Goal: Task Accomplishment & Management: Use online tool/utility

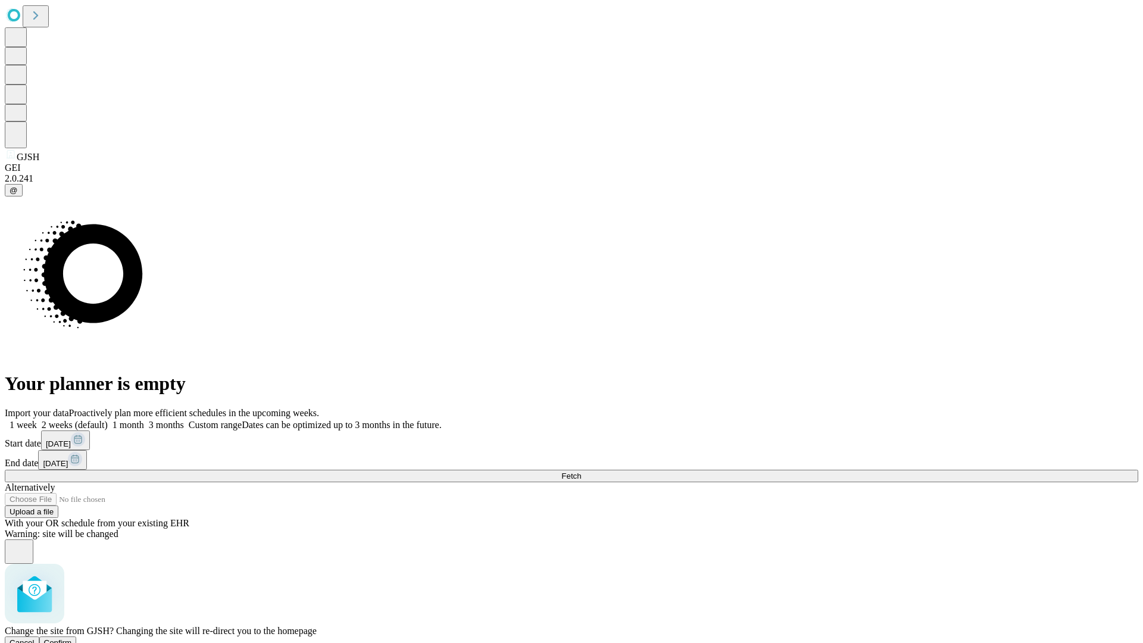
click at [72, 638] on span "Confirm" at bounding box center [58, 642] width 28 height 9
click at [37, 420] on label "1 week" at bounding box center [21, 425] width 32 height 10
click at [581, 471] on span "Fetch" at bounding box center [571, 475] width 20 height 9
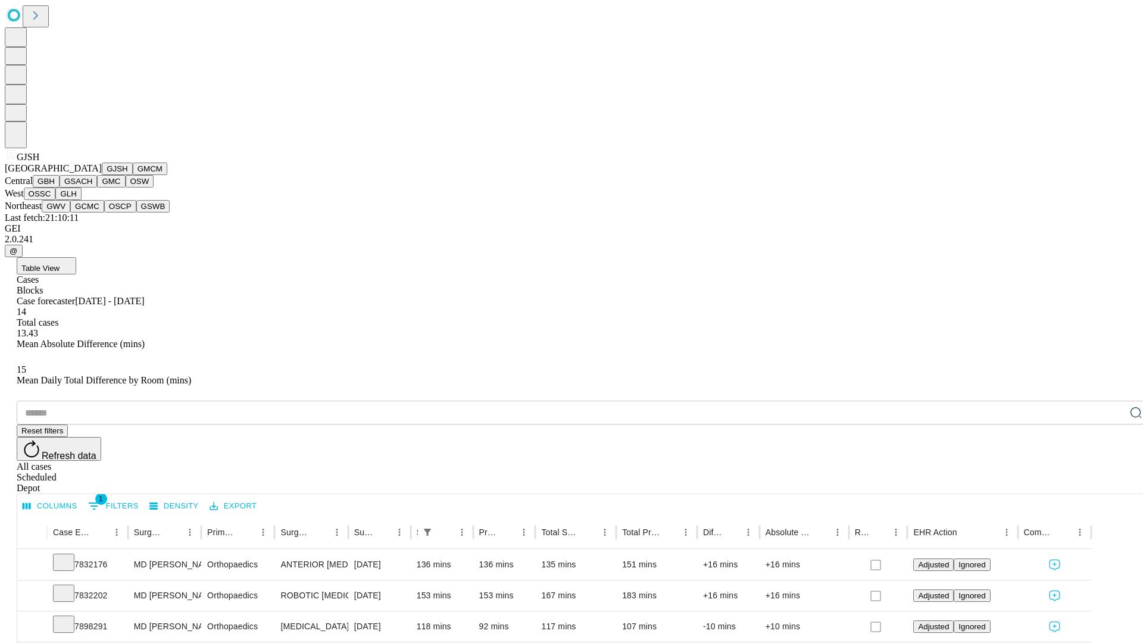
click at [133, 175] on button "GMCM" at bounding box center [150, 168] width 35 height 12
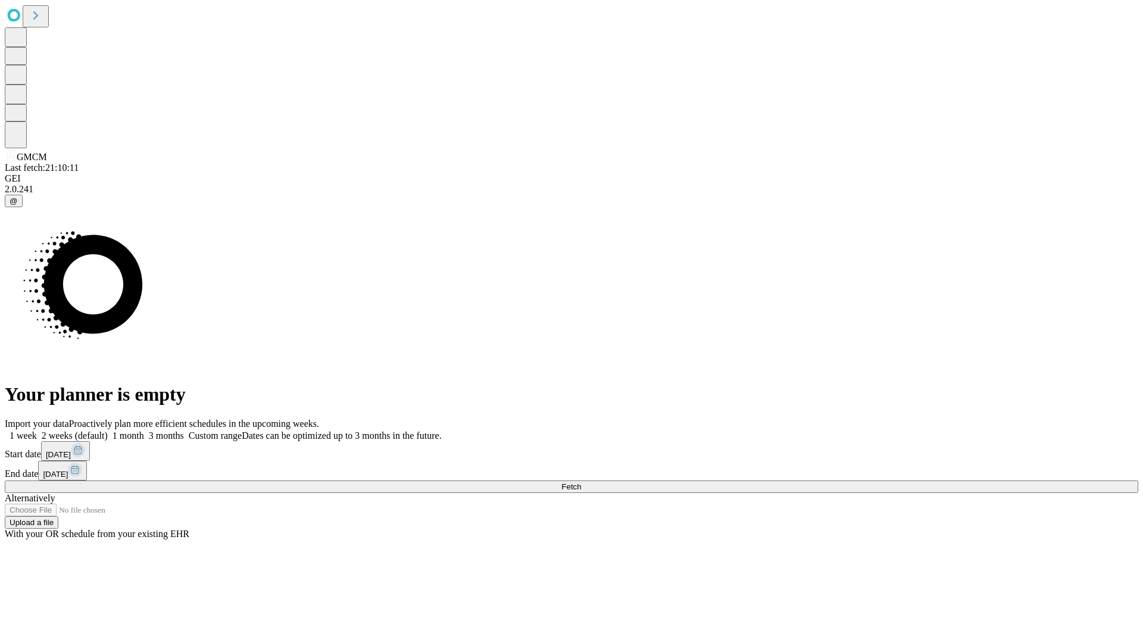
click at [37, 430] on label "1 week" at bounding box center [21, 435] width 32 height 10
click at [581, 482] on span "Fetch" at bounding box center [571, 486] width 20 height 9
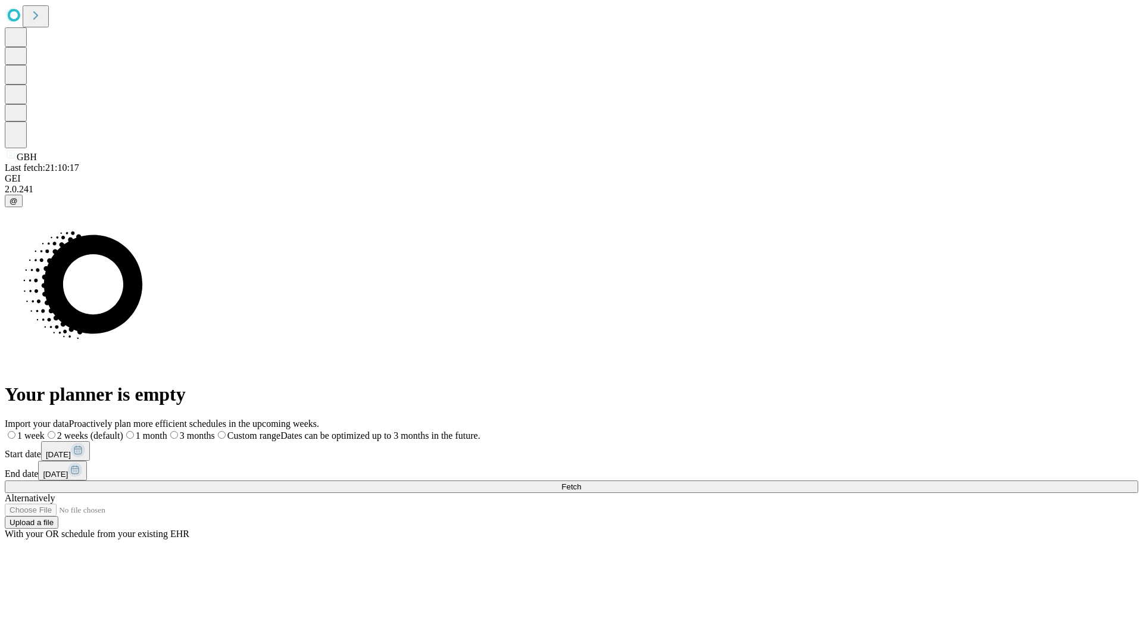
click at [45, 430] on label "1 week" at bounding box center [25, 435] width 40 height 10
click at [581, 482] on span "Fetch" at bounding box center [571, 486] width 20 height 9
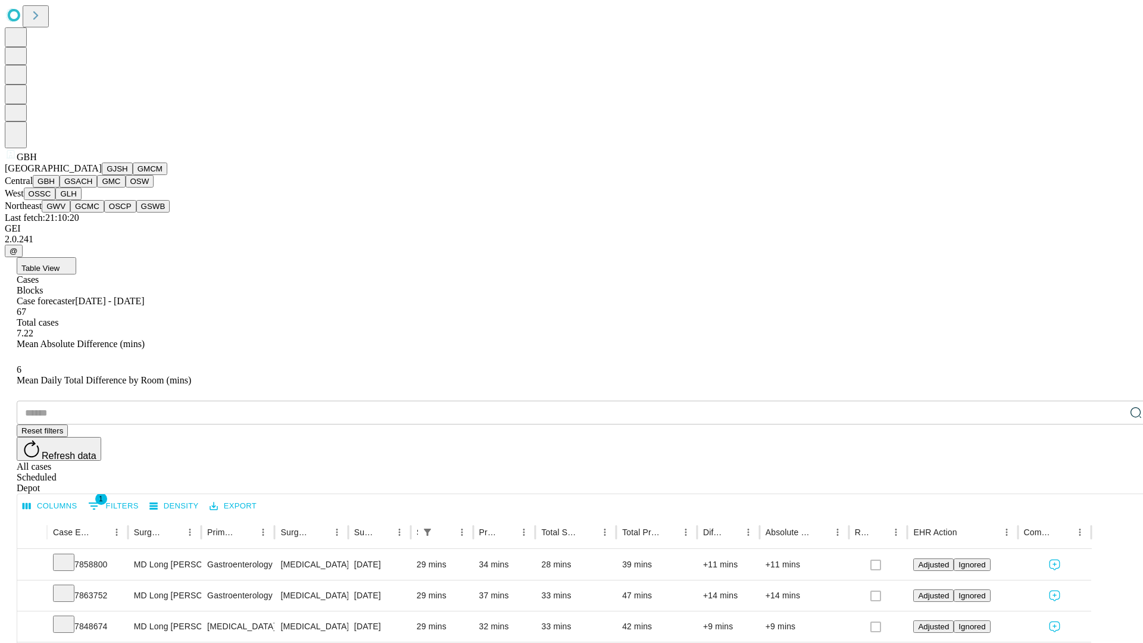
click at [92, 187] on button "GSACH" at bounding box center [78, 181] width 37 height 12
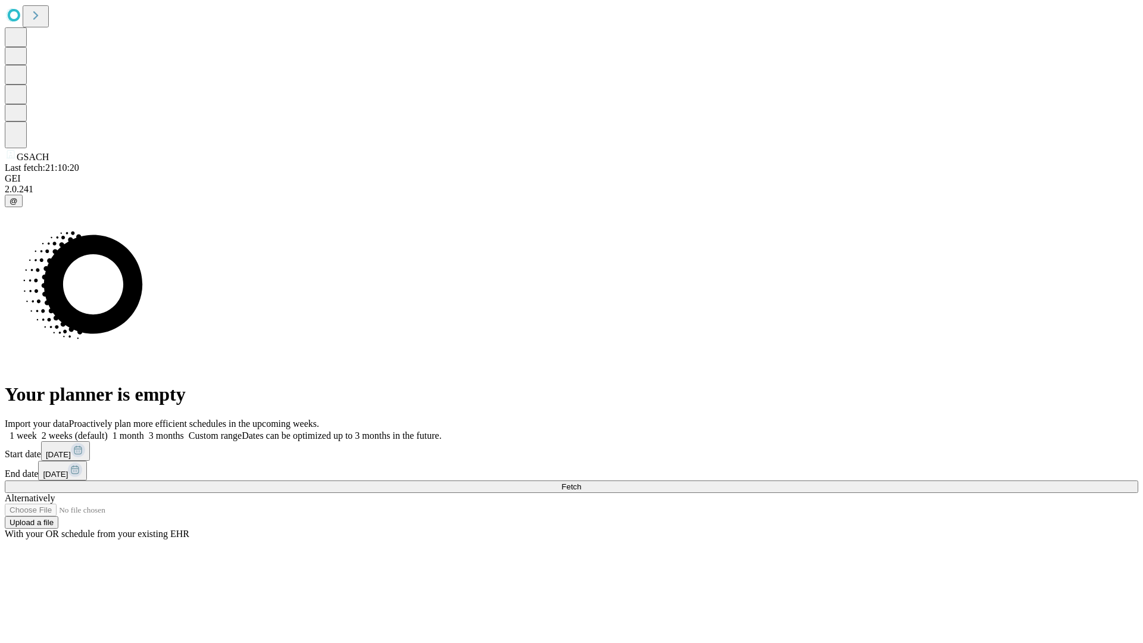
click at [37, 430] on label "1 week" at bounding box center [21, 435] width 32 height 10
click at [581, 482] on span "Fetch" at bounding box center [571, 486] width 20 height 9
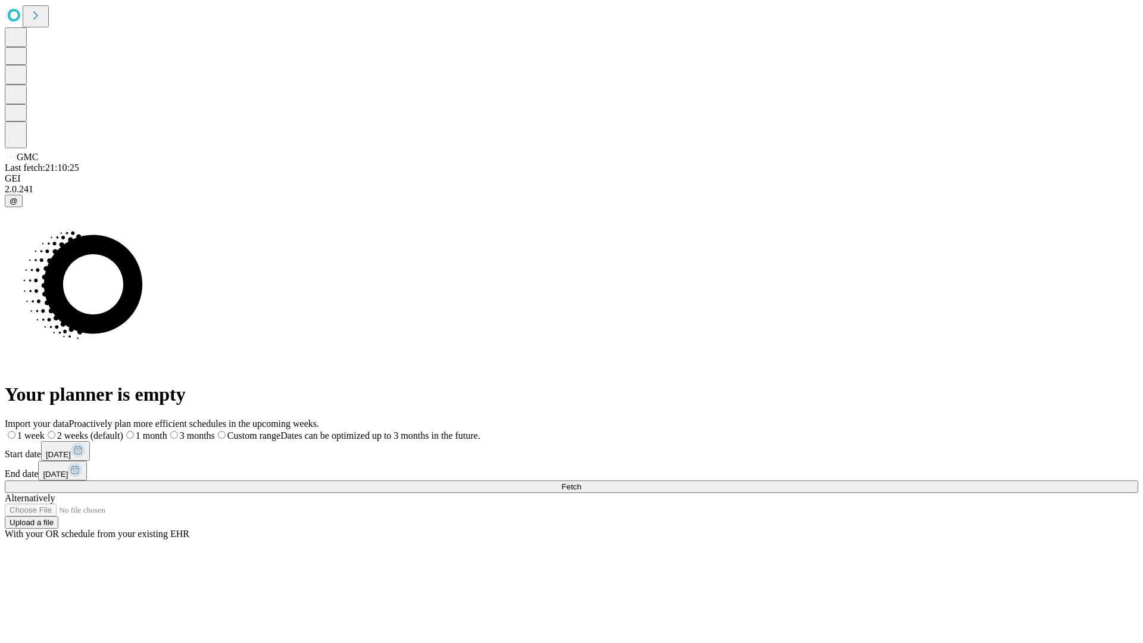
click at [45, 430] on label "1 week" at bounding box center [25, 435] width 40 height 10
click at [581, 482] on span "Fetch" at bounding box center [571, 486] width 20 height 9
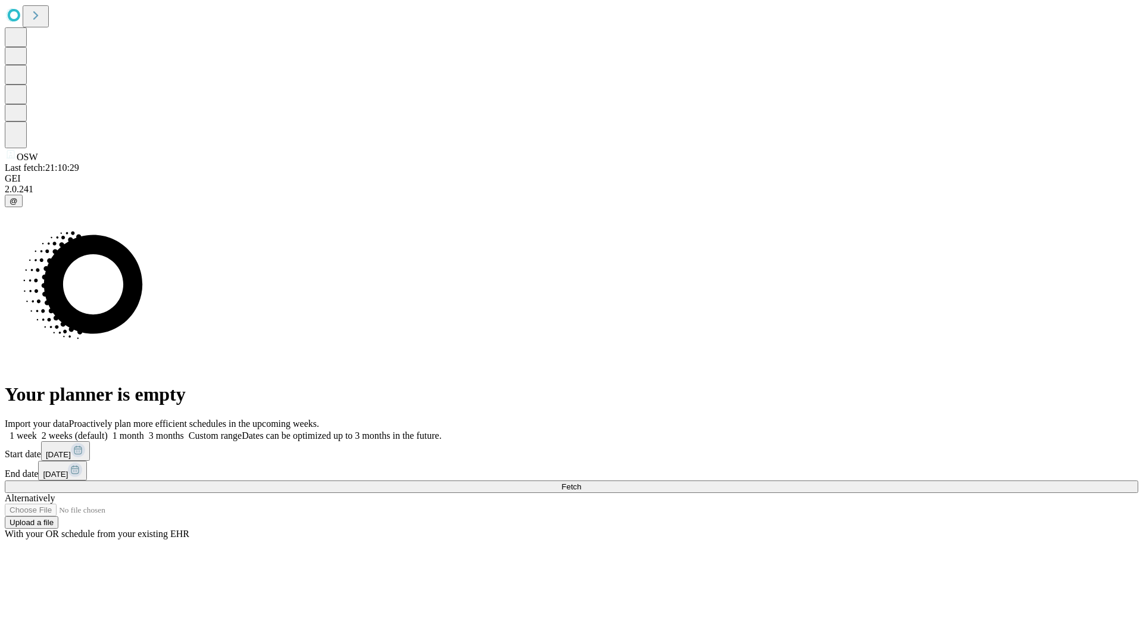
click at [581, 482] on span "Fetch" at bounding box center [571, 486] width 20 height 9
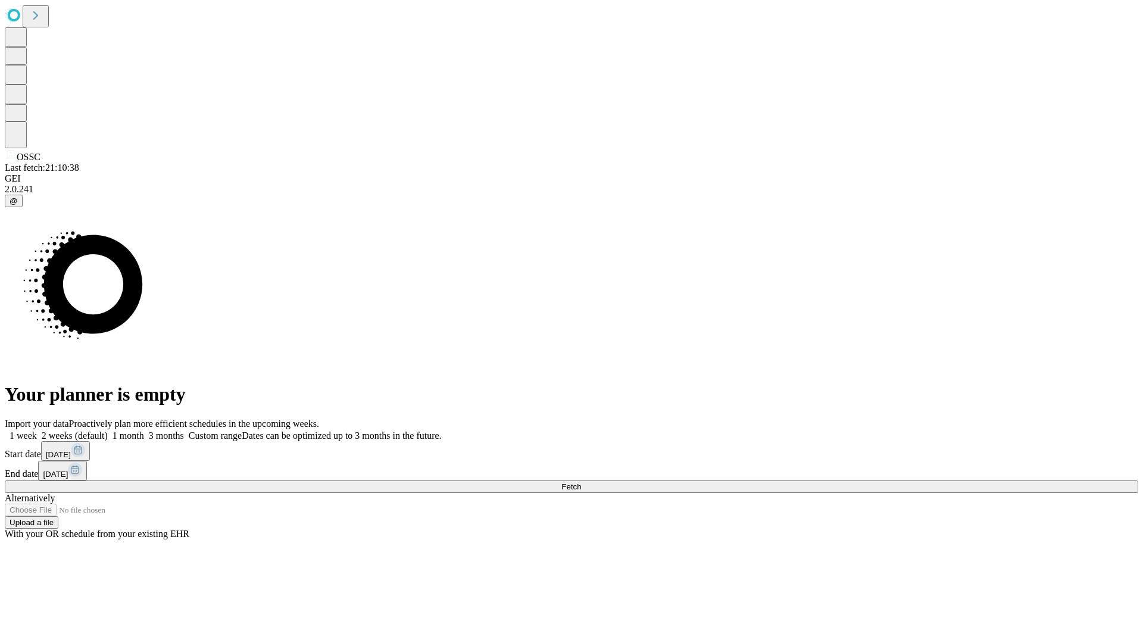
click at [37, 430] on label "1 week" at bounding box center [21, 435] width 32 height 10
click at [581, 482] on span "Fetch" at bounding box center [571, 486] width 20 height 9
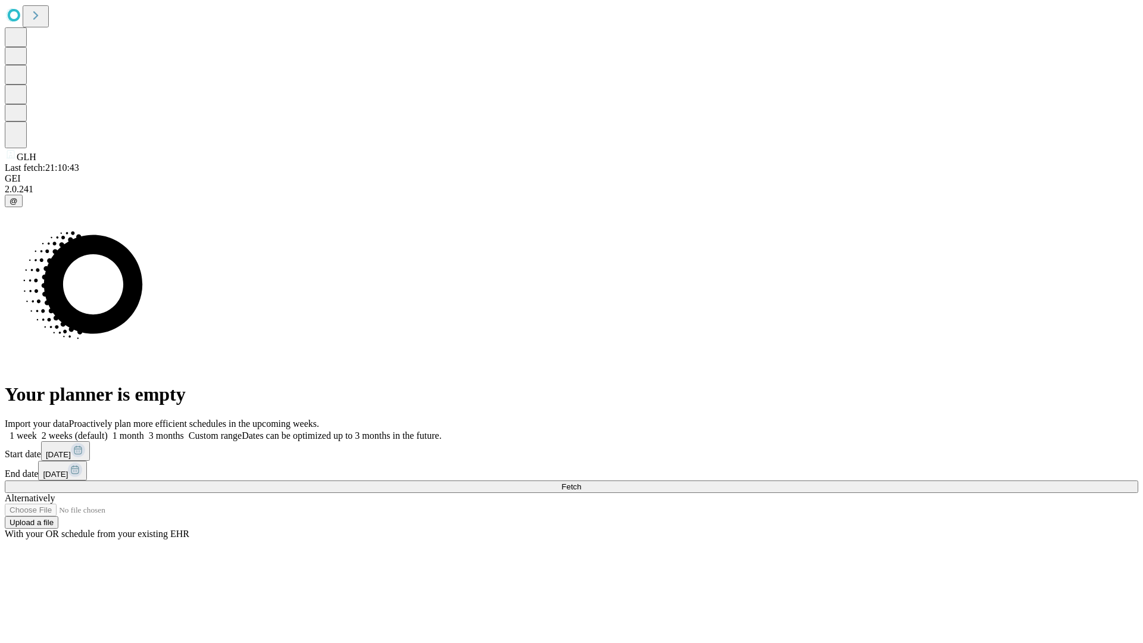
click at [37, 430] on label "1 week" at bounding box center [21, 435] width 32 height 10
click at [581, 482] on span "Fetch" at bounding box center [571, 486] width 20 height 9
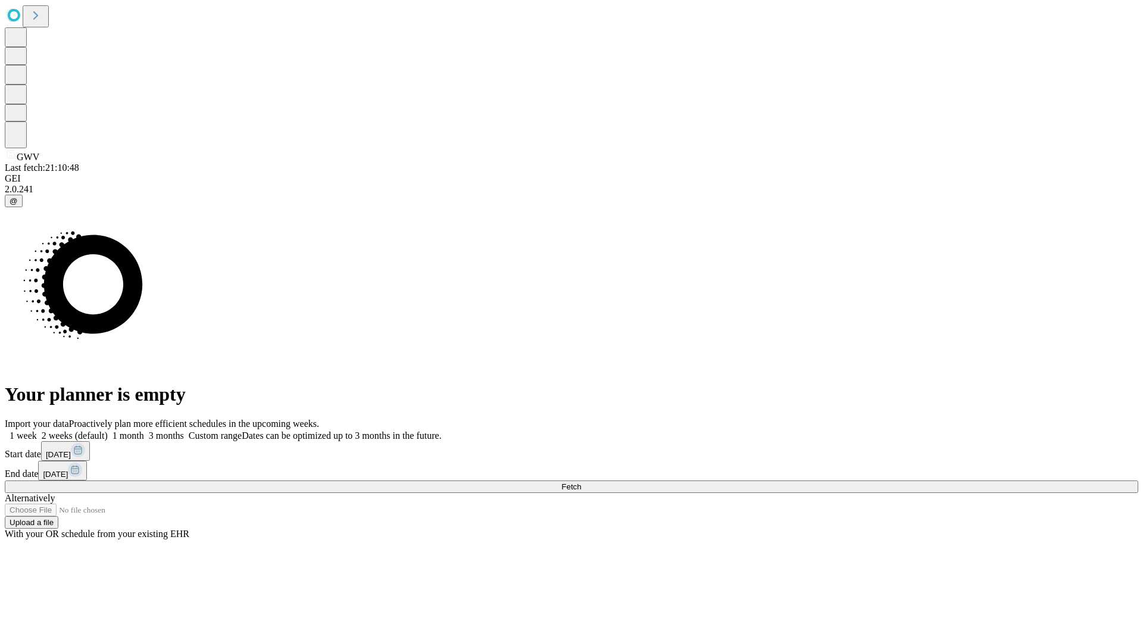
click at [37, 430] on label "1 week" at bounding box center [21, 435] width 32 height 10
click at [581, 482] on span "Fetch" at bounding box center [571, 486] width 20 height 9
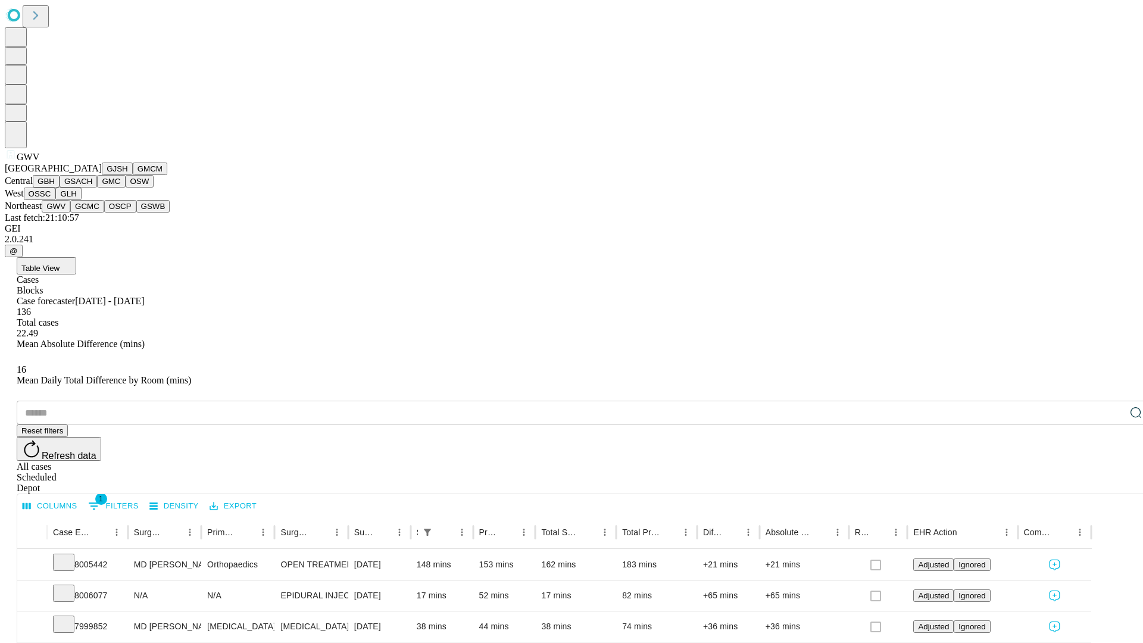
click at [92, 212] on button "GCMC" at bounding box center [87, 206] width 34 height 12
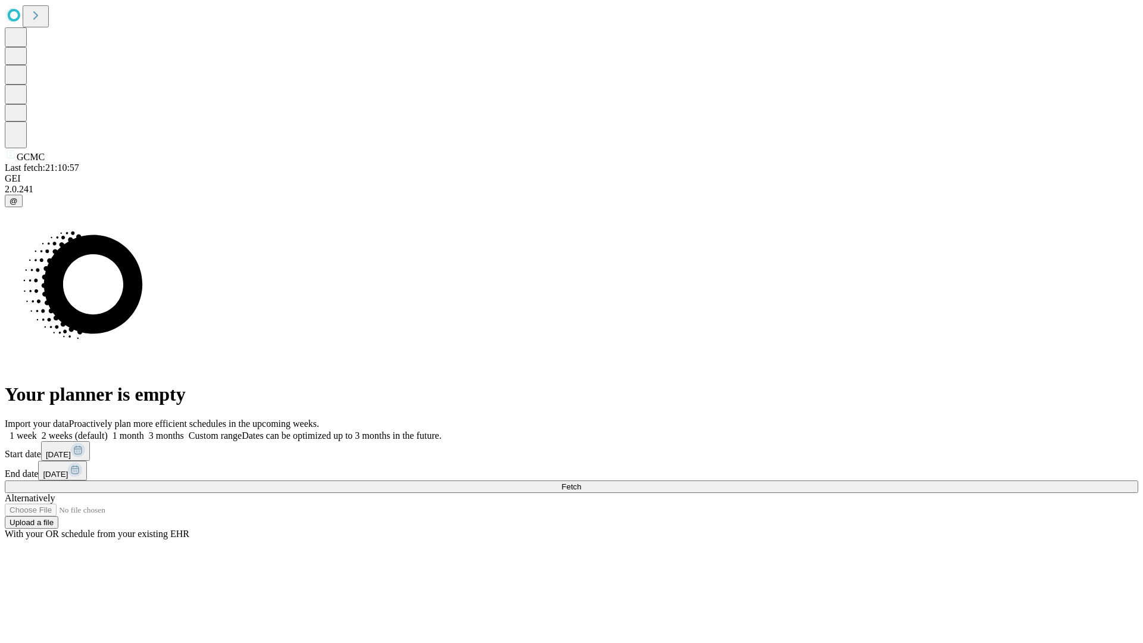
click at [37, 430] on label "1 week" at bounding box center [21, 435] width 32 height 10
click at [581, 482] on span "Fetch" at bounding box center [571, 486] width 20 height 9
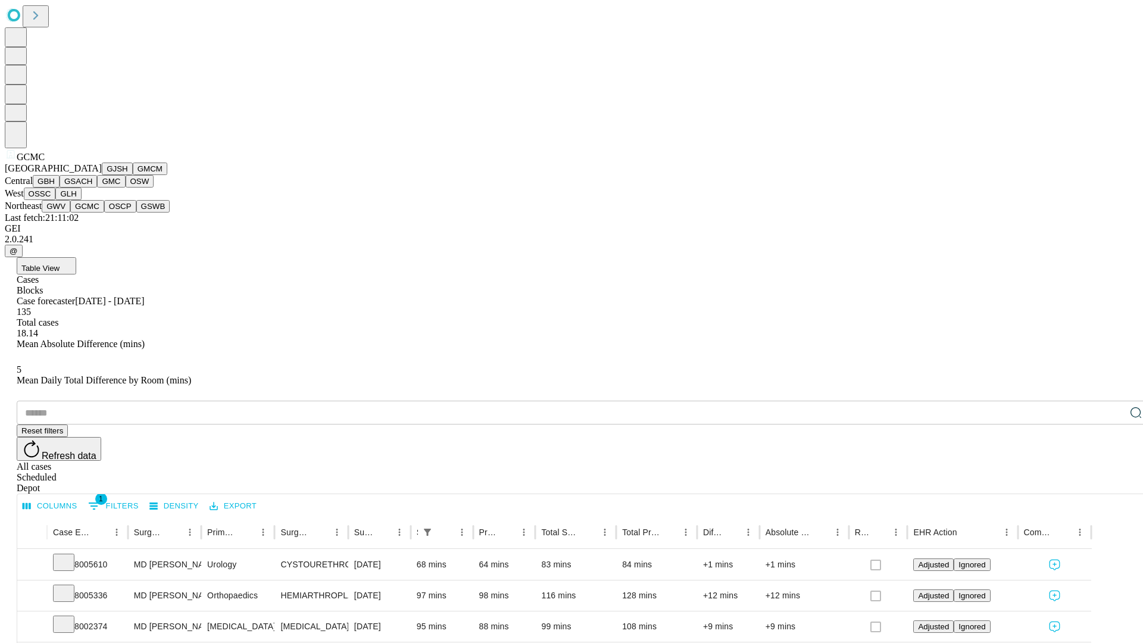
click at [104, 212] on button "OSCP" at bounding box center [120, 206] width 32 height 12
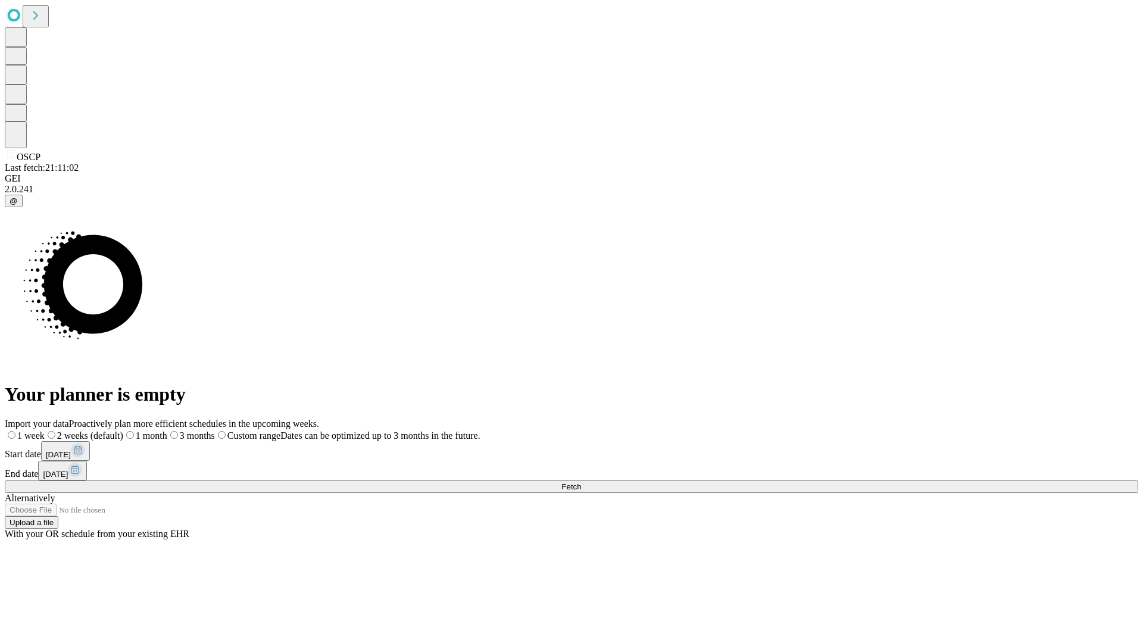
click at [581, 482] on span "Fetch" at bounding box center [571, 486] width 20 height 9
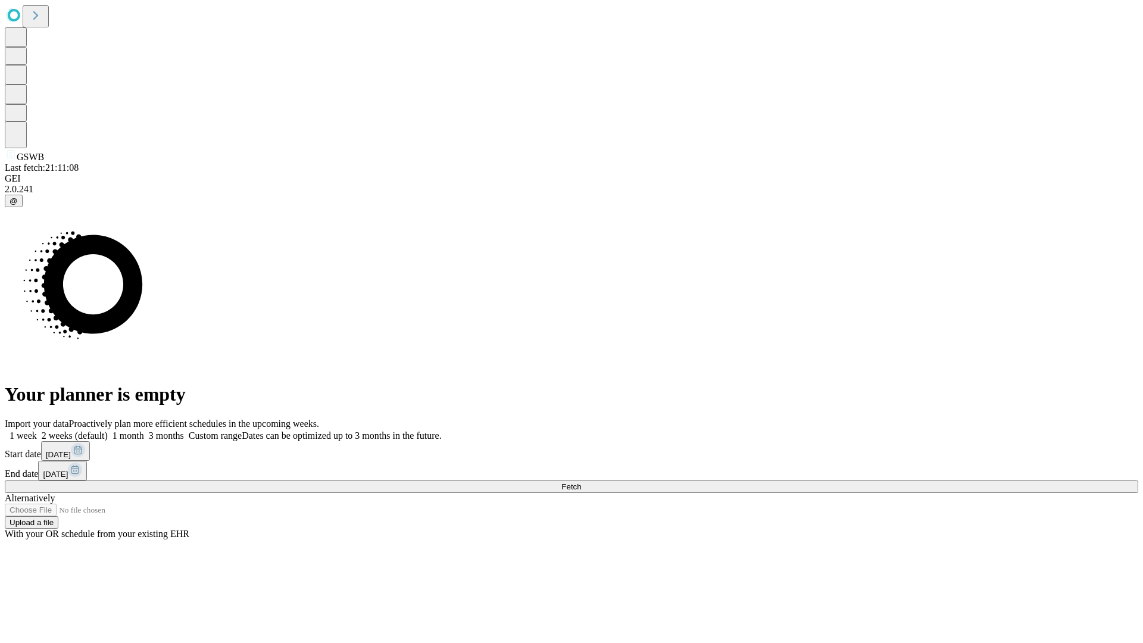
click at [37, 430] on label "1 week" at bounding box center [21, 435] width 32 height 10
click at [581, 482] on span "Fetch" at bounding box center [571, 486] width 20 height 9
